Goal: Transaction & Acquisition: Purchase product/service

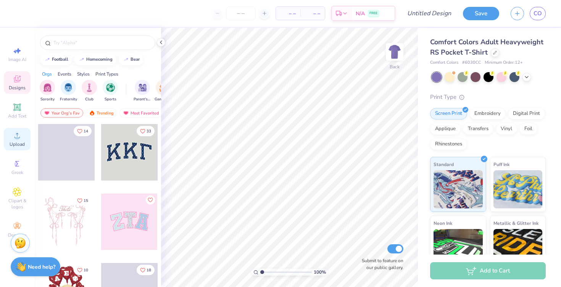
click at [18, 143] on span "Upload" at bounding box center [17, 144] width 15 height 6
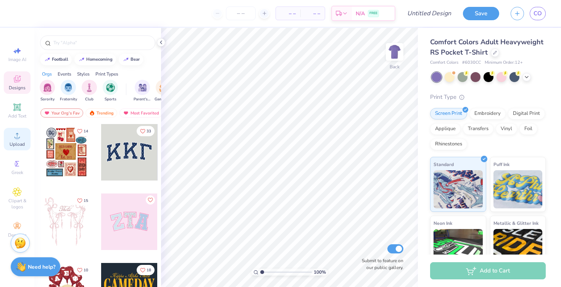
click at [16, 140] on div "Upload" at bounding box center [17, 139] width 27 height 23
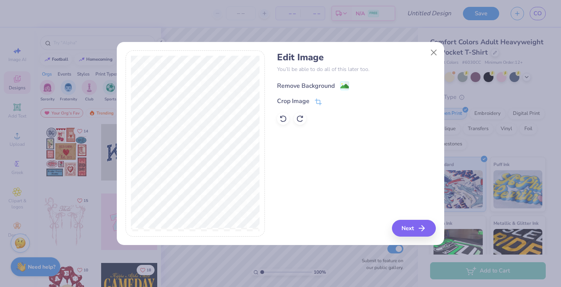
click at [317, 84] on div "Remove Background" at bounding box center [306, 85] width 58 height 9
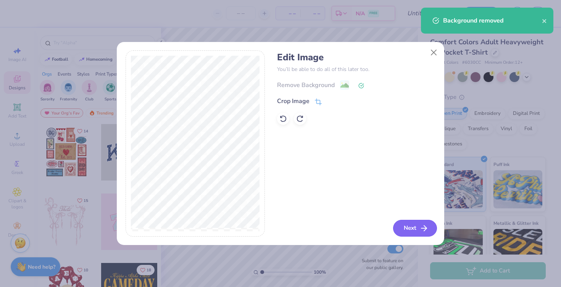
click at [408, 230] on button "Next" at bounding box center [415, 228] width 44 height 17
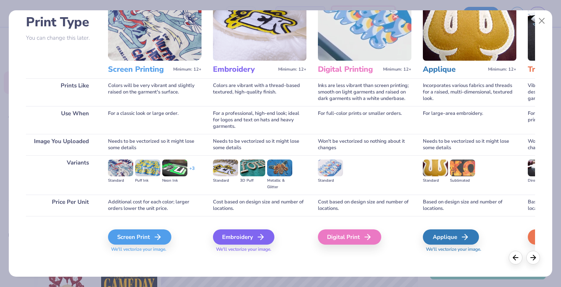
scroll to position [55, 0]
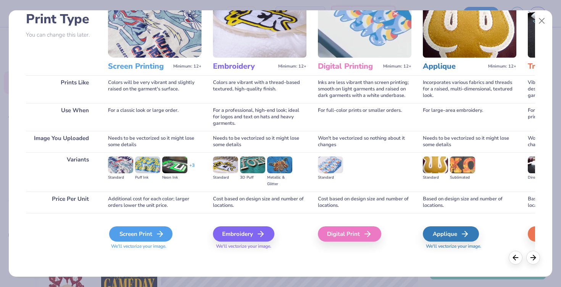
click at [147, 237] on div "Screen Print" at bounding box center [140, 233] width 63 height 15
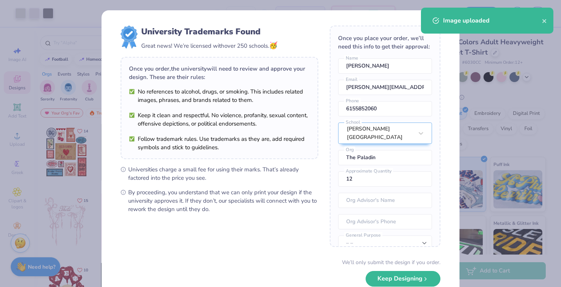
click at [325, 113] on body "Art colors – – Per Item – – Total Est. Delivery N/A FREE Design Title Save CO I…" at bounding box center [280, 143] width 561 height 287
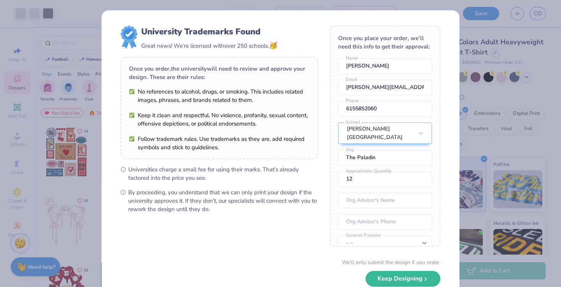
click at [328, 168] on form "University Trademarks Found Great news! We’re licensed with over 250 schools. 🥳…" at bounding box center [281, 166] width 320 height 281
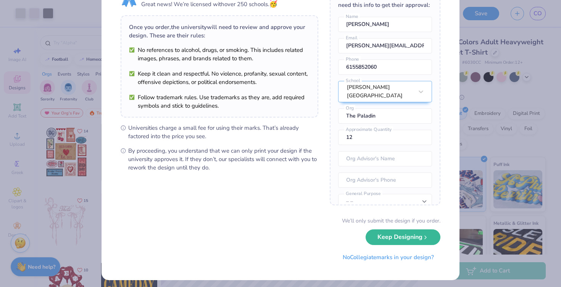
scroll to position [42, 0]
click at [396, 238] on button "Keep Designing" at bounding box center [403, 235] width 75 height 16
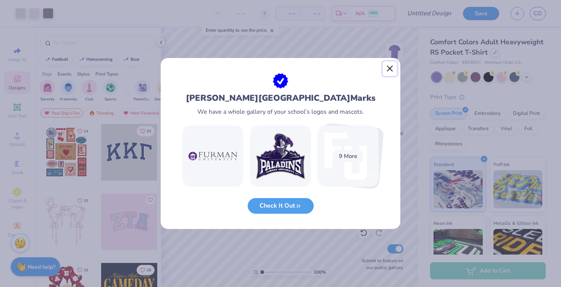
click at [390, 66] on button "Close" at bounding box center [390, 68] width 15 height 15
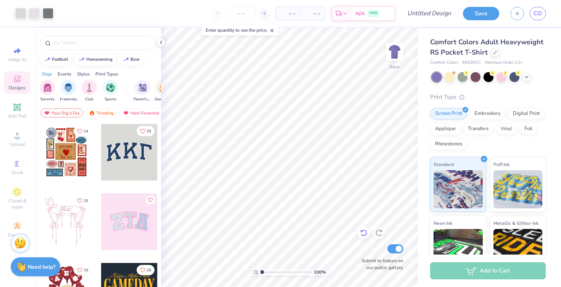
click at [363, 235] on icon at bounding box center [364, 233] width 8 height 8
click at [393, 57] on img at bounding box center [395, 52] width 31 height 31
click at [15, 138] on circle at bounding box center [17, 138] width 4 height 4
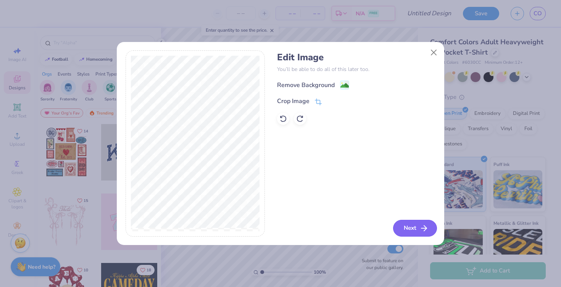
click at [418, 235] on button "Next" at bounding box center [415, 228] width 44 height 17
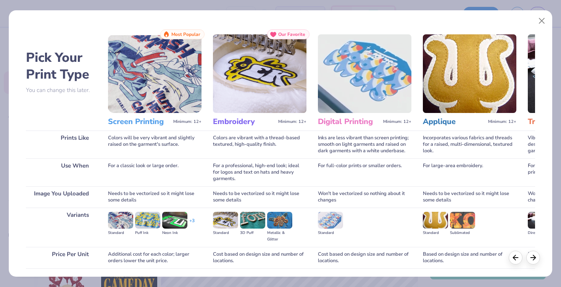
click at [147, 97] on img at bounding box center [155, 73] width 94 height 79
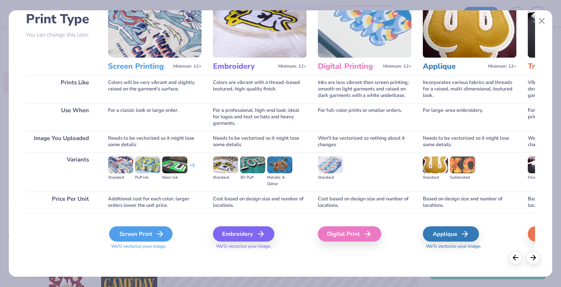
click at [151, 234] on div "Screen Print" at bounding box center [140, 233] width 63 height 15
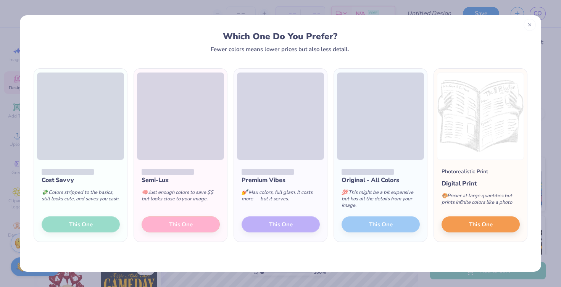
click at [529, 26] on icon at bounding box center [529, 24] width 5 height 5
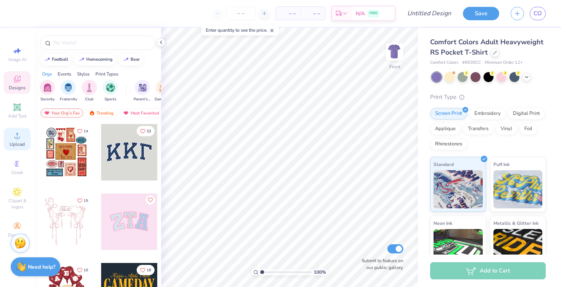
click at [12, 146] on span "Upload" at bounding box center [17, 144] width 15 height 6
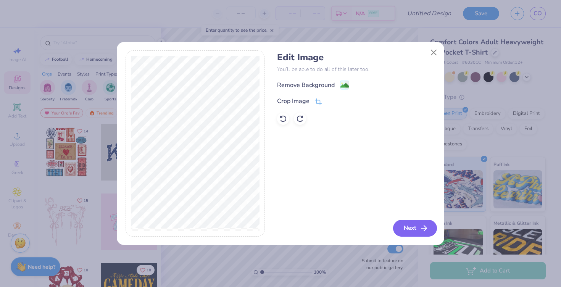
click at [420, 230] on icon "button" at bounding box center [424, 228] width 9 height 9
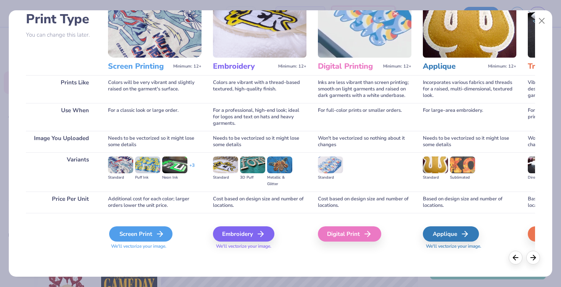
click at [150, 239] on div "Screen Print" at bounding box center [140, 233] width 63 height 15
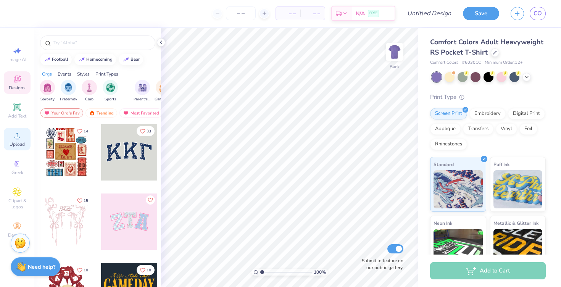
click at [15, 137] on icon at bounding box center [17, 135] width 5 height 5
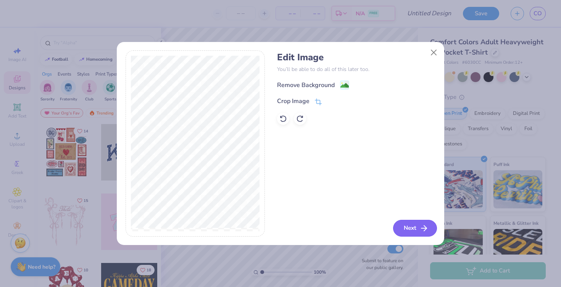
click at [411, 232] on button "Next" at bounding box center [415, 228] width 44 height 17
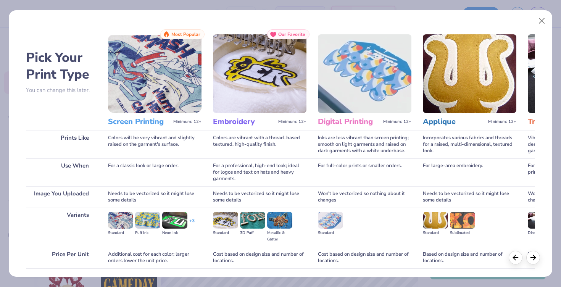
scroll to position [55, 0]
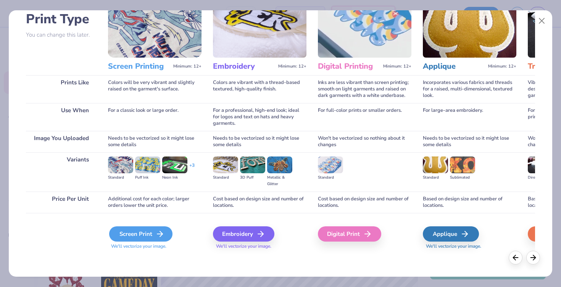
click at [135, 235] on div "Screen Print" at bounding box center [140, 233] width 63 height 15
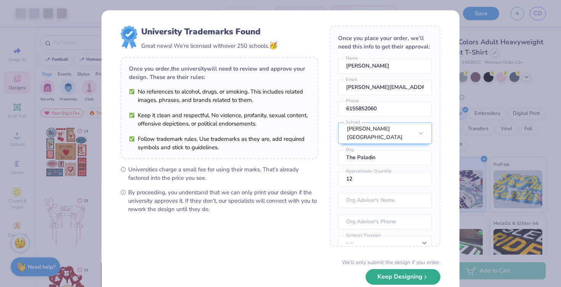
click at [400, 279] on button "Keep Designing" at bounding box center [403, 277] width 75 height 16
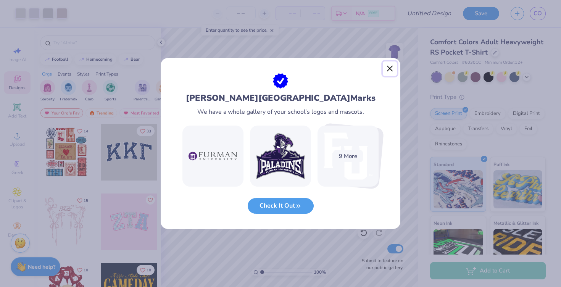
click at [390, 73] on button "Close" at bounding box center [390, 68] width 15 height 15
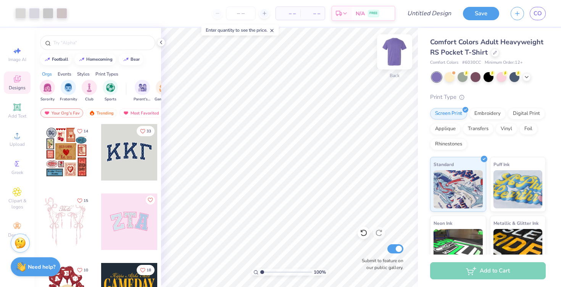
click at [393, 58] on img at bounding box center [395, 52] width 31 height 31
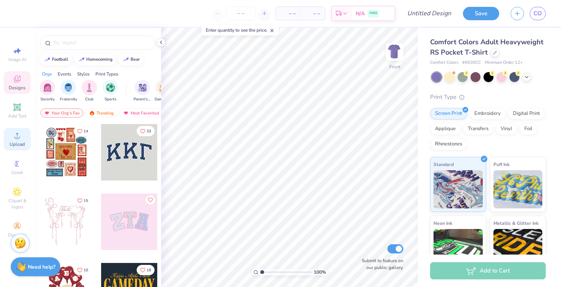
click at [19, 141] on span "Upload" at bounding box center [17, 144] width 15 height 6
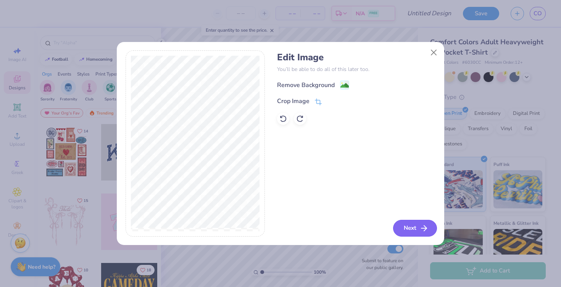
click at [420, 229] on icon "button" at bounding box center [424, 228] width 9 height 9
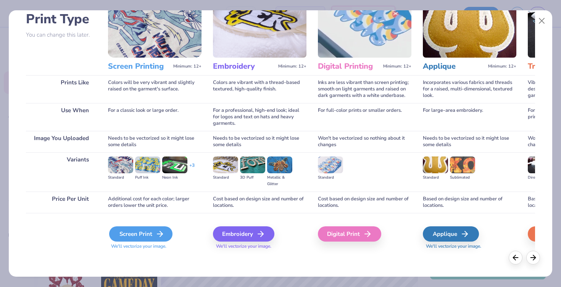
click at [139, 240] on div "Screen Print" at bounding box center [140, 233] width 63 height 15
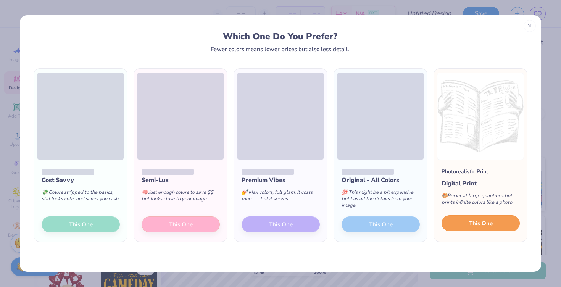
click at [483, 225] on span "This One" at bounding box center [481, 223] width 24 height 9
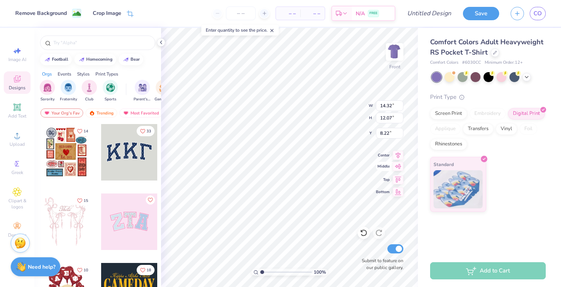
type input "3.00"
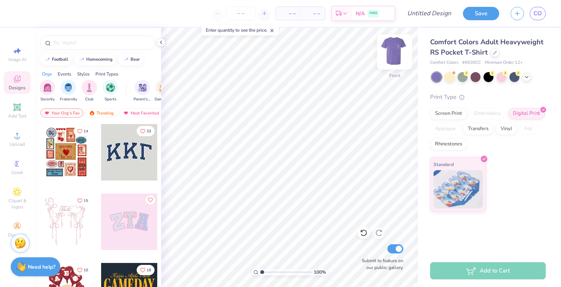
click at [395, 49] on img at bounding box center [395, 52] width 31 height 31
click at [395, 53] on img at bounding box center [395, 52] width 31 height 31
click at [391, 57] on img at bounding box center [395, 52] width 31 height 31
click at [391, 57] on img at bounding box center [394, 51] width 15 height 15
click at [396, 50] on img at bounding box center [395, 52] width 31 height 31
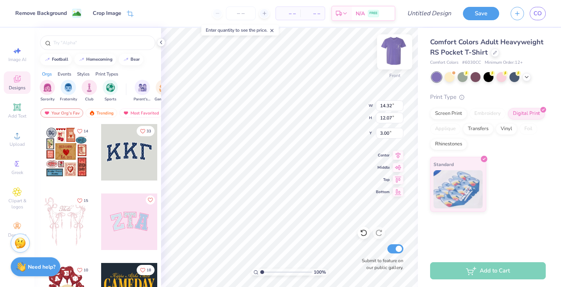
type input "11.26"
type input "9.49"
type input "3.00"
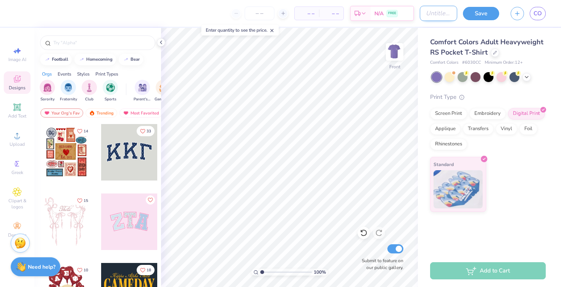
click at [439, 13] on input "Design Title" at bounding box center [438, 13] width 37 height 15
type input "Paladin Shirt 1"
click at [485, 12] on button "Save" at bounding box center [481, 12] width 36 height 13
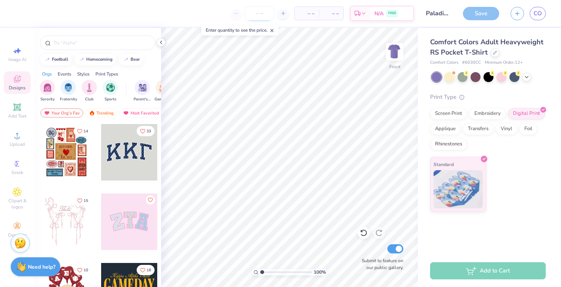
click at [260, 16] on input "number" at bounding box center [260, 13] width 30 height 14
click at [280, 15] on div at bounding box center [283, 13] width 10 height 10
click at [259, 13] on line at bounding box center [257, 13] width 3 height 0
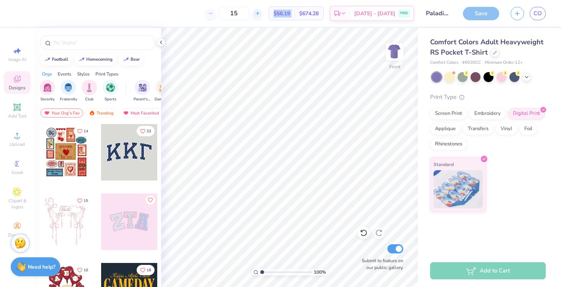
click at [259, 13] on line at bounding box center [257, 13] width 3 height 0
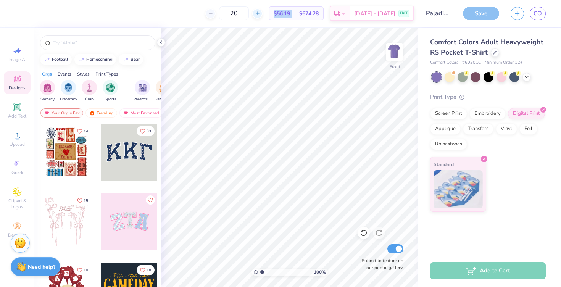
click at [259, 13] on line at bounding box center [257, 13] width 3 height 0
click at [209, 13] on icon at bounding box center [206, 13] width 5 height 5
click at [335, 25] on div "20 $52.14 Per Item $1,042.80 Total Est. Delivery Sep 15 - 18 FREE" at bounding box center [217, 13] width 393 height 27
click at [256, 12] on icon at bounding box center [253, 13] width 5 height 5
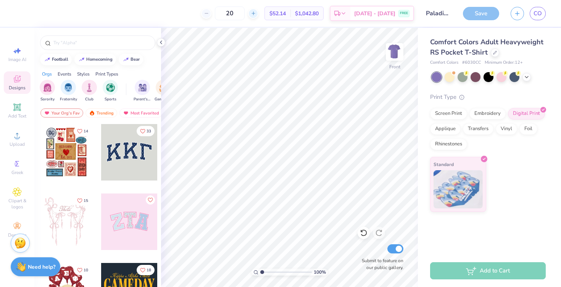
click at [259, 11] on div at bounding box center [253, 13] width 10 height 10
click at [262, 16] on div "23" at bounding box center [259, 13] width 57 height 14
click at [281, 16] on icon at bounding box center [283, 13] width 5 height 5
click at [256, 16] on icon at bounding box center [253, 13] width 5 height 5
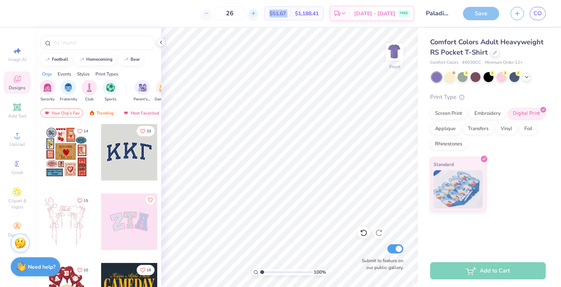
click at [256, 16] on icon at bounding box center [253, 13] width 5 height 5
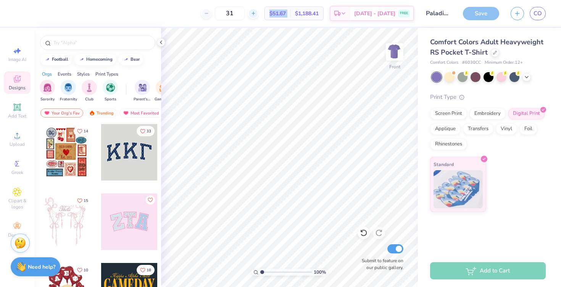
click at [256, 16] on icon at bounding box center [253, 13] width 5 height 5
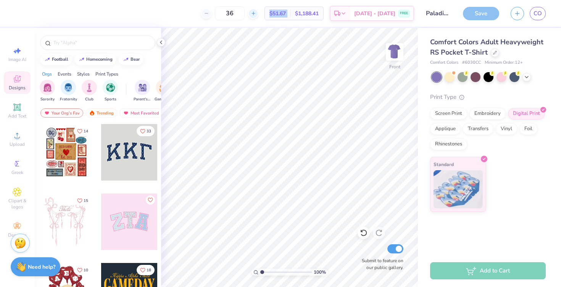
click at [256, 16] on icon at bounding box center [253, 13] width 5 height 5
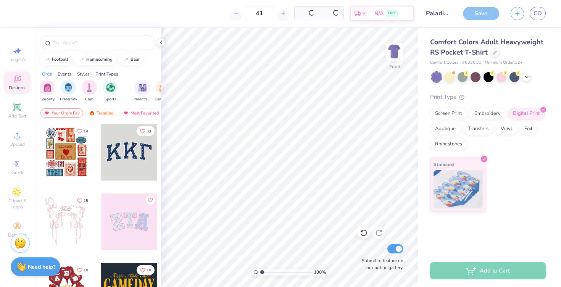
click at [218, 16] on div "41 Per Item Total Est. Delivery N/A FREE" at bounding box center [217, 13] width 393 height 27
click at [209, 15] on icon at bounding box center [206, 13] width 5 height 5
type input "40"
click at [340, 26] on div "40 $47.47 Per Item $1,898.80 Total Est. Delivery Sep 15 - 18 FREE" at bounding box center [217, 13] width 393 height 27
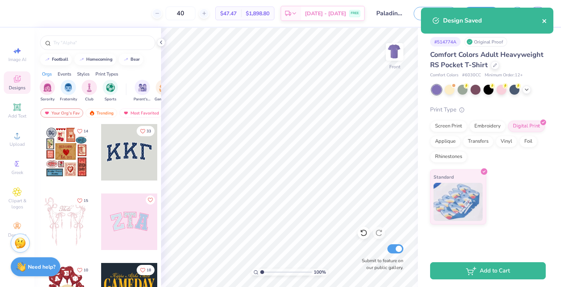
click at [544, 21] on icon "close" at bounding box center [545, 21] width 4 height 4
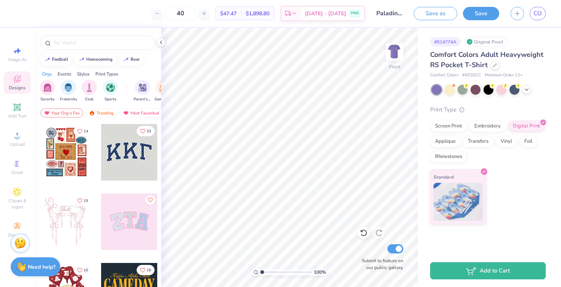
click at [488, 15] on div "Design Saved" at bounding box center [488, 23] width 136 height 35
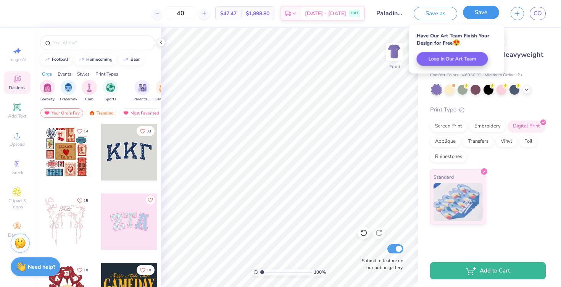
click at [483, 15] on button "Save" at bounding box center [481, 12] width 36 height 13
